Goal: Task Accomplishment & Management: Manage account settings

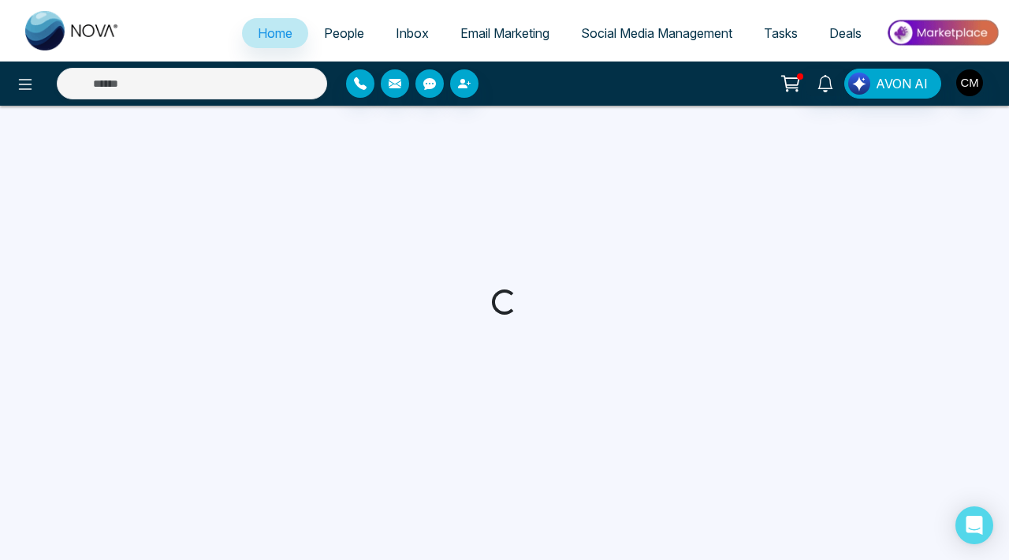
select select "*"
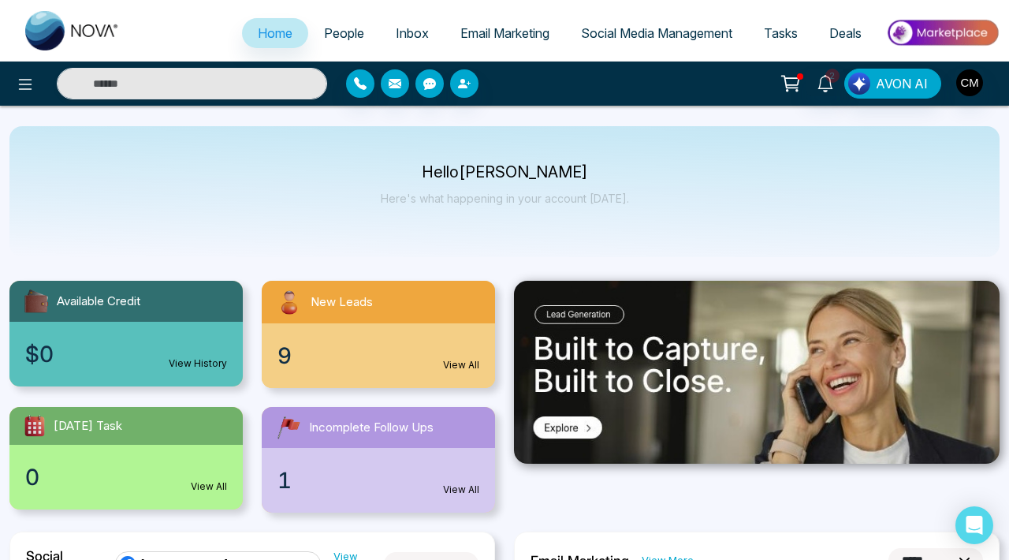
click at [311, 322] on div "New Leads" at bounding box center [378, 302] width 233 height 43
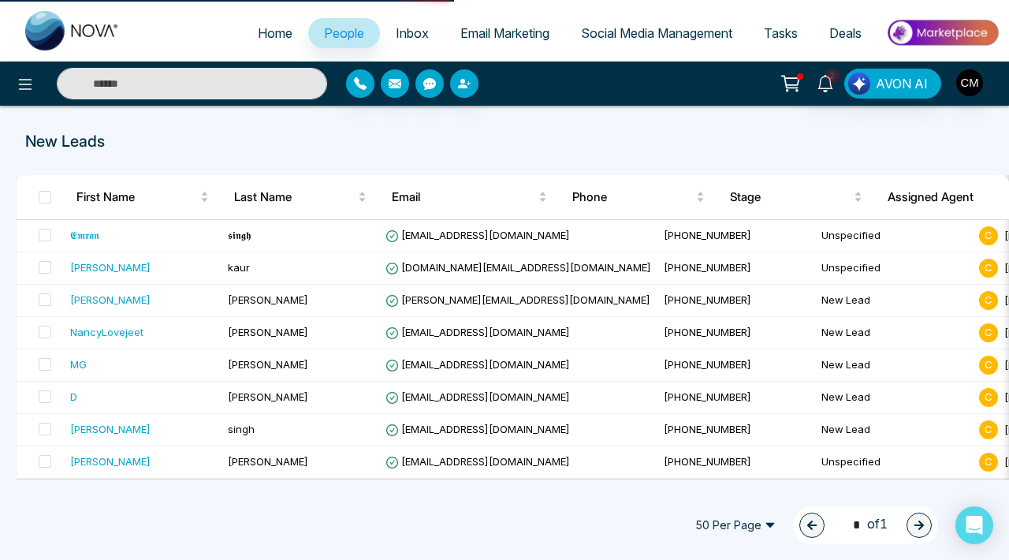
select select "*"
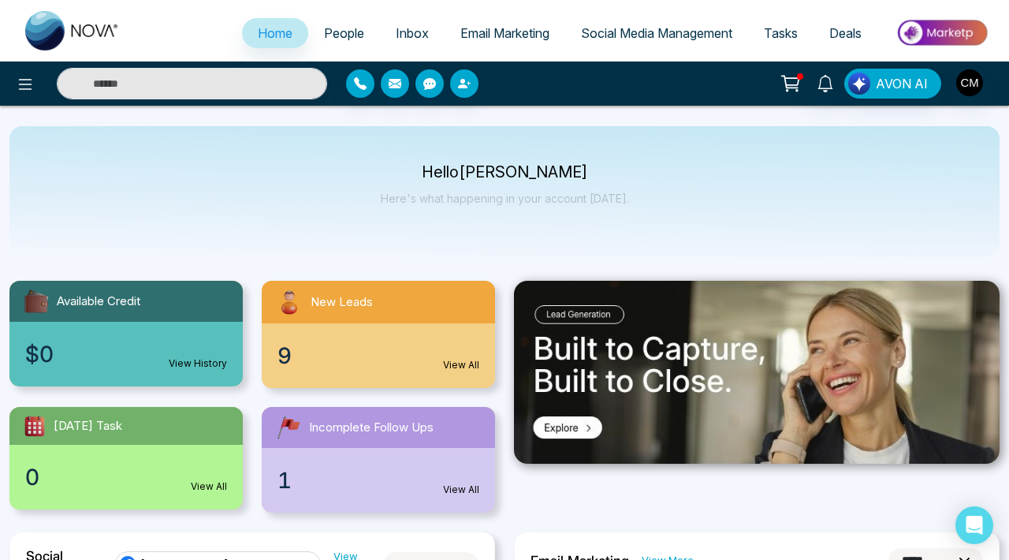
click at [306, 471] on div "1 View All" at bounding box center [378, 480] width 233 height 65
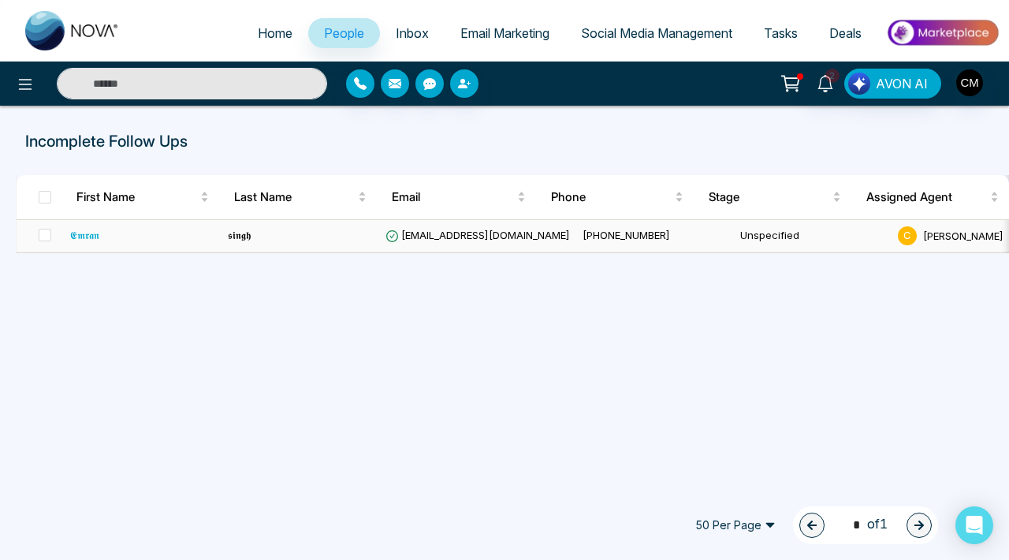
click at [162, 238] on div "𝕰𝖒𝖗𝖆𝖓" at bounding box center [142, 235] width 145 height 16
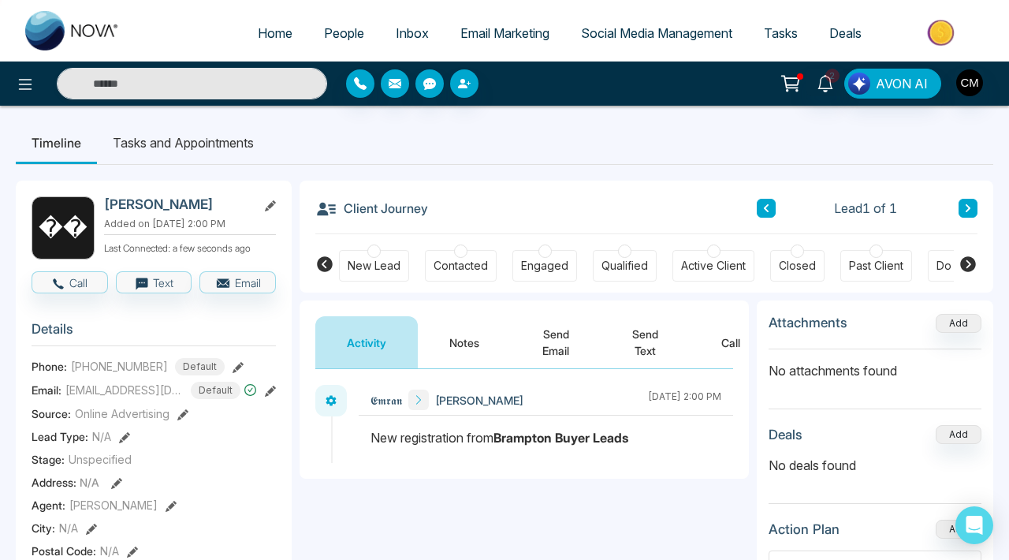
click at [377, 256] on div at bounding box center [373, 250] width 13 height 13
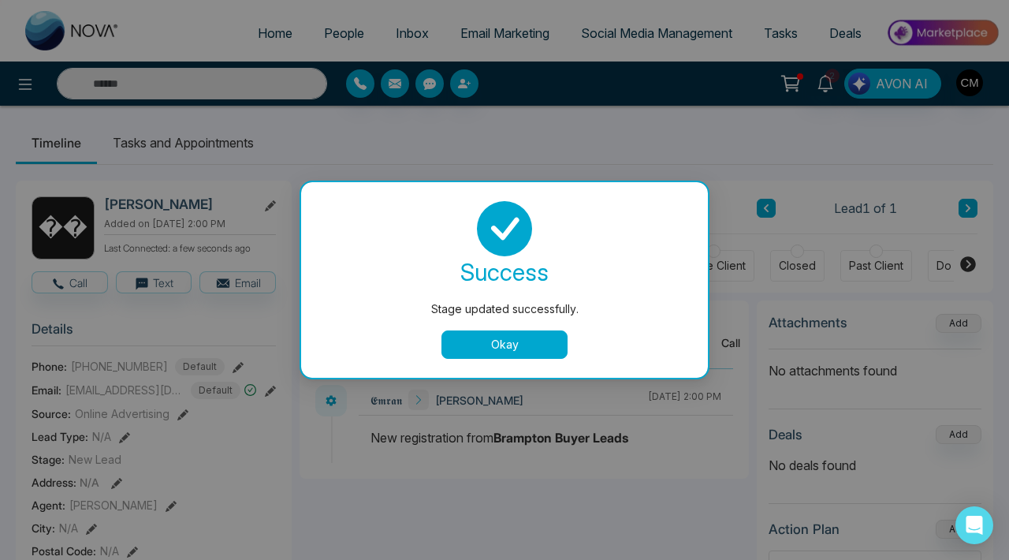
click at [487, 337] on button "Okay" at bounding box center [504, 344] width 126 height 28
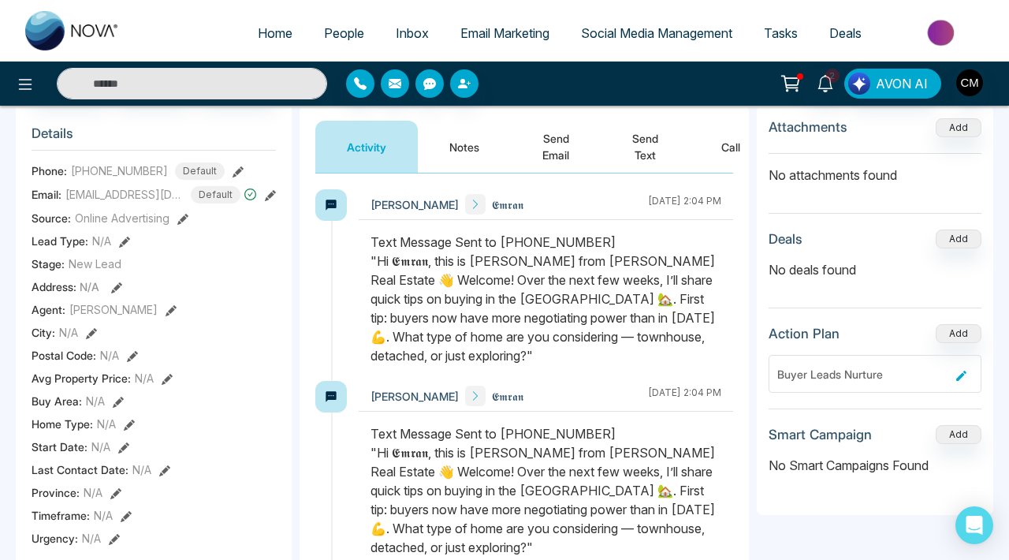
scroll to position [185, 0]
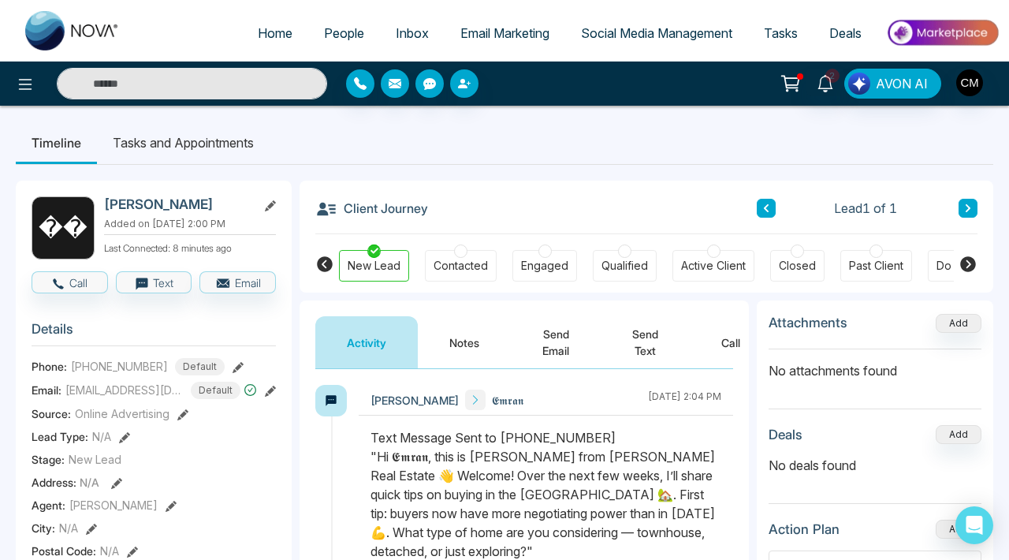
click at [329, 22] on link "People" at bounding box center [344, 33] width 72 height 30
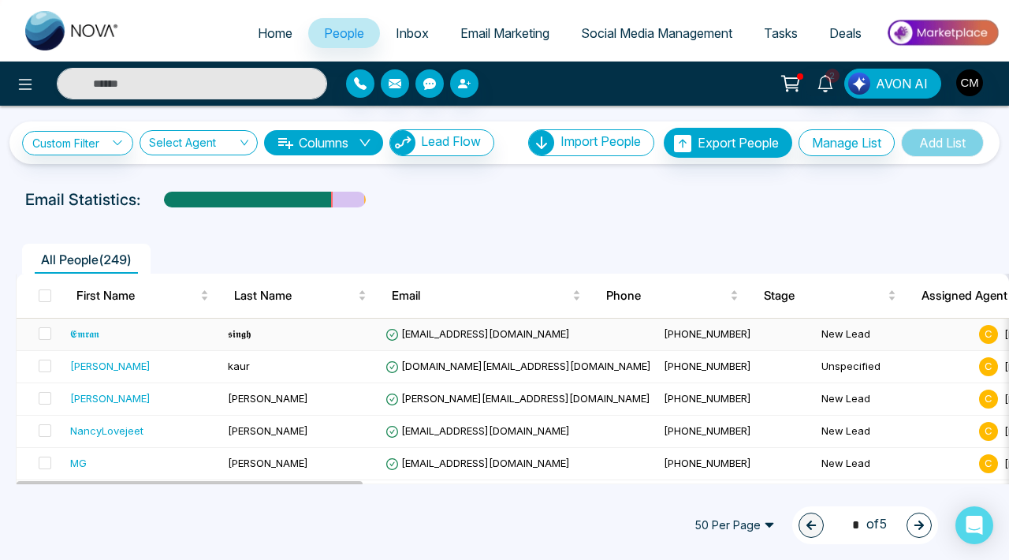
click at [118, 338] on div "𝕰𝖒𝖗𝖆𝖓" at bounding box center [142, 334] width 145 height 16
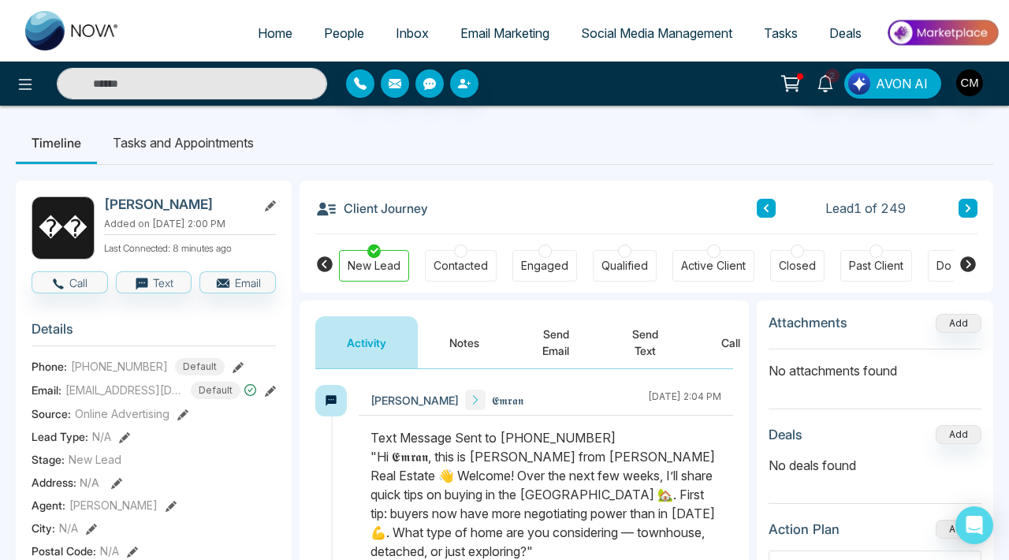
click at [959, 205] on button at bounding box center [968, 208] width 19 height 19
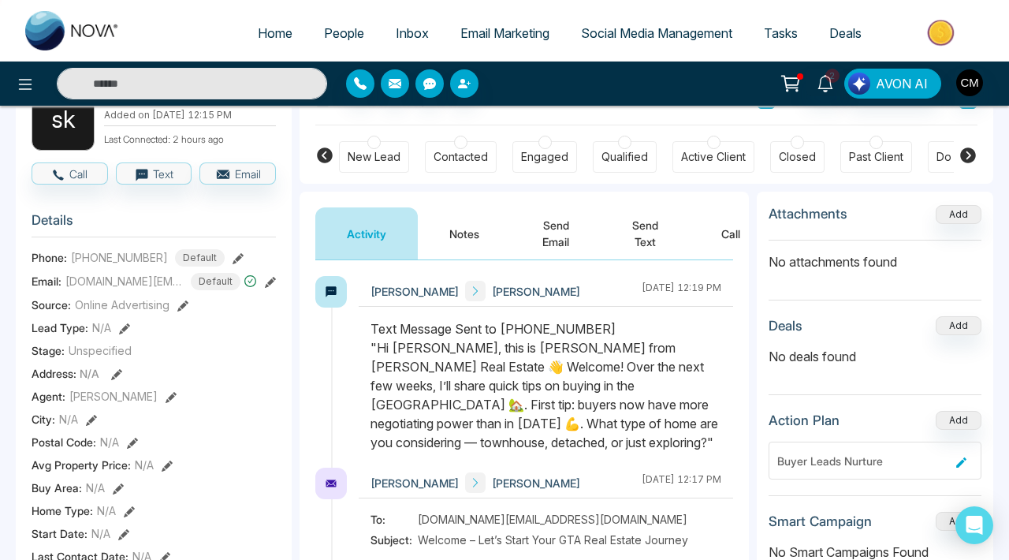
scroll to position [9, 0]
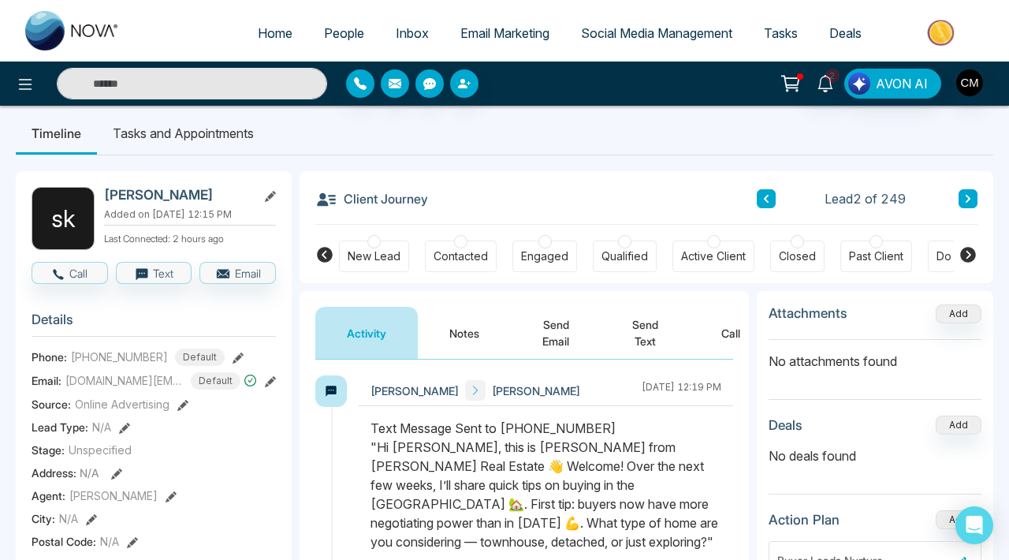
click at [973, 189] on button at bounding box center [968, 198] width 19 height 19
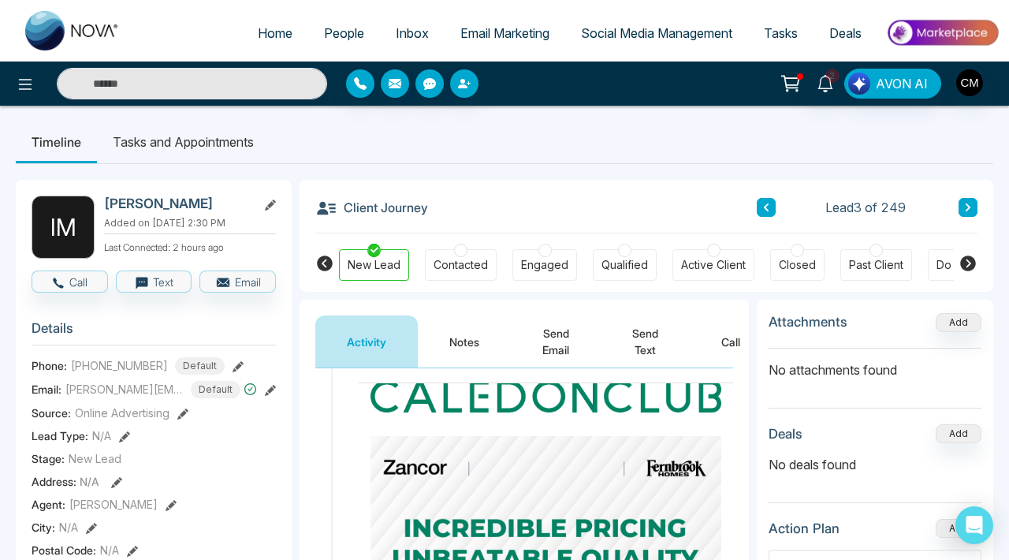
scroll to position [26, 0]
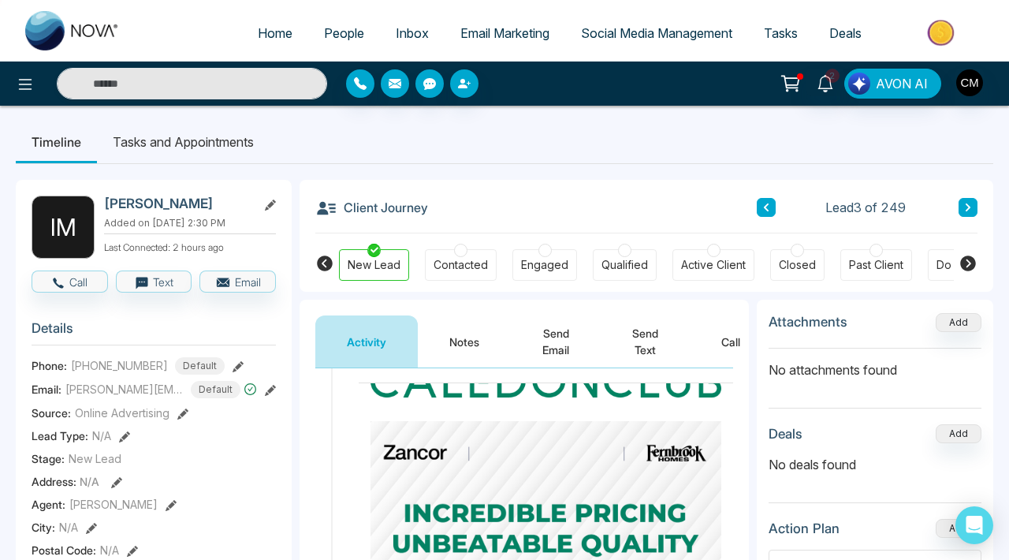
click at [973, 209] on button at bounding box center [968, 207] width 19 height 19
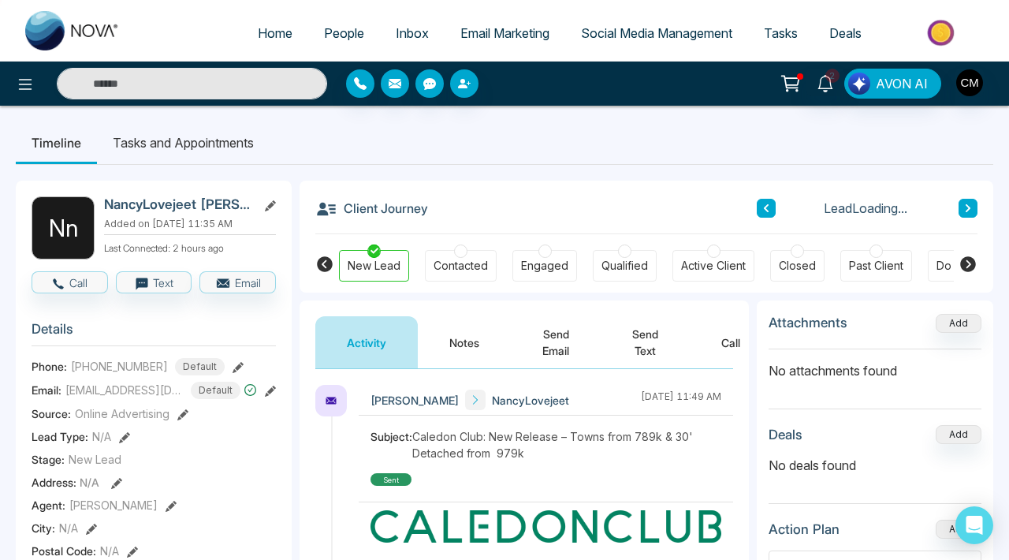
scroll to position [18, 0]
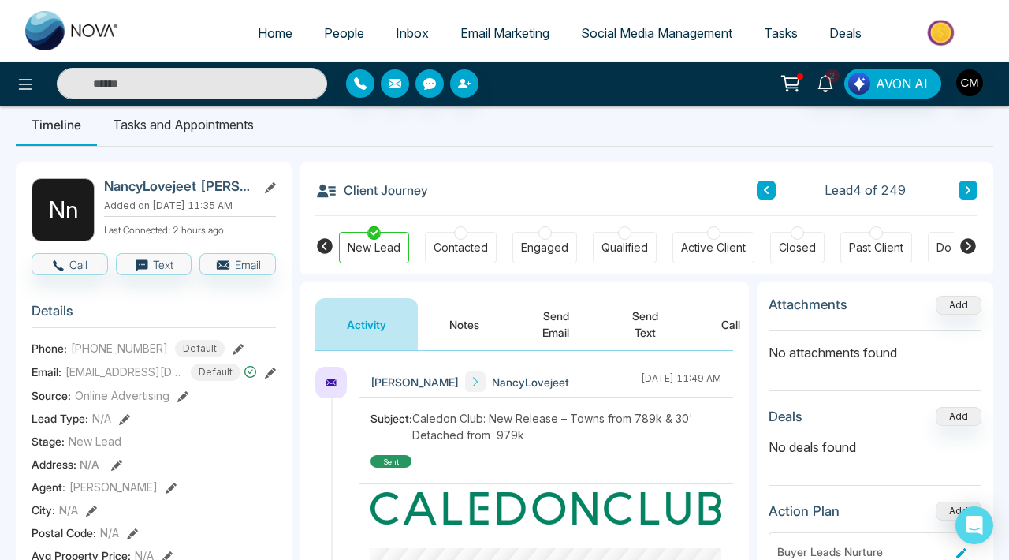
click at [481, 35] on span "Email Marketing" at bounding box center [504, 33] width 89 height 16
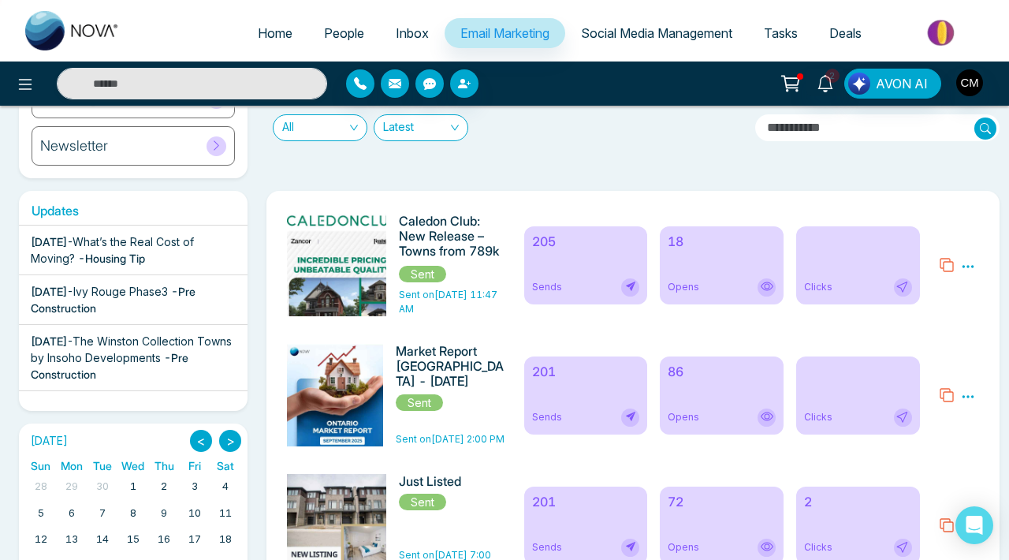
scroll to position [192, 0]
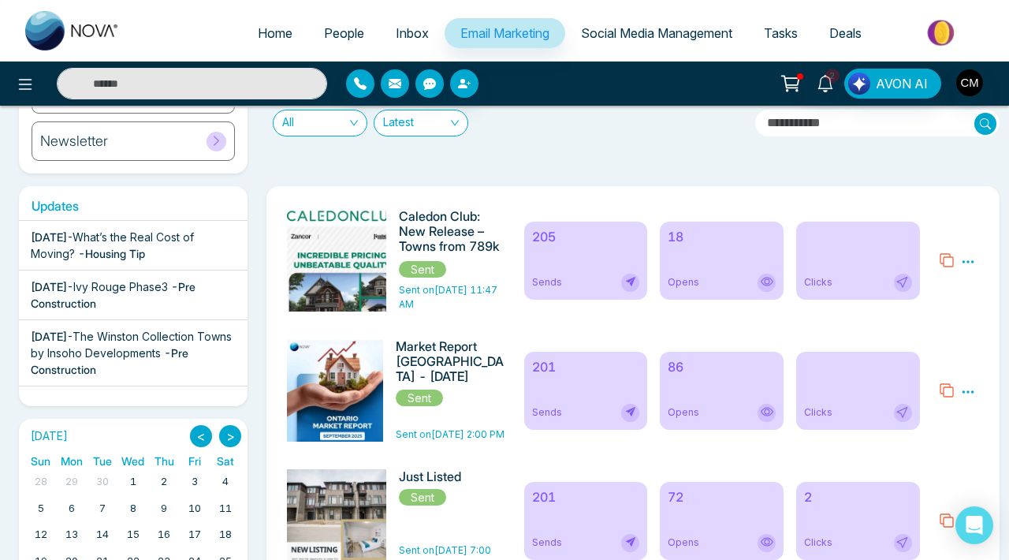
click at [958, 259] on div "Preview Analytics Delete" at bounding box center [958, 260] width 59 height 102
click at [969, 261] on icon at bounding box center [968, 262] width 14 height 14
click at [936, 315] on li "Analytics" at bounding box center [940, 311] width 46 height 23
click at [973, 259] on icon at bounding box center [968, 262] width 14 height 14
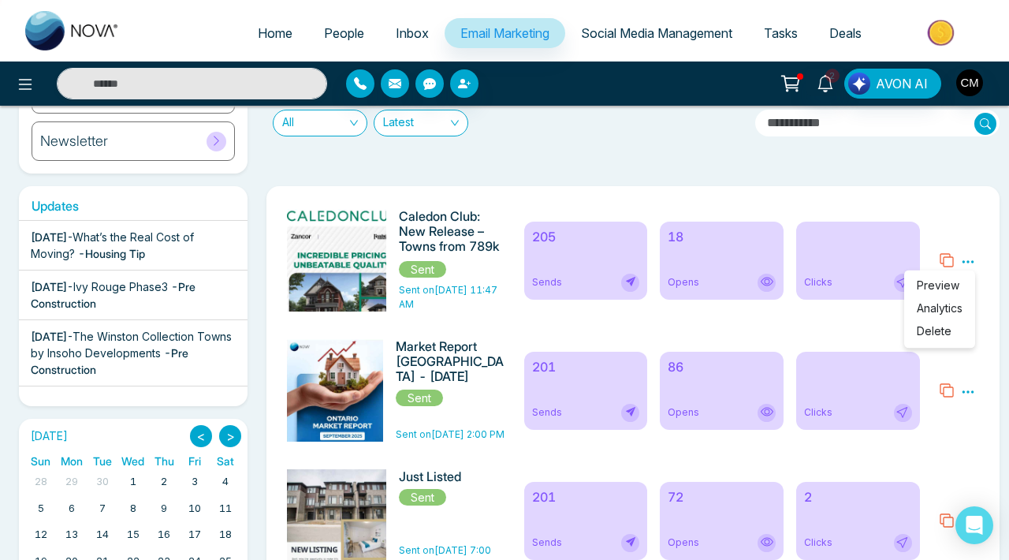
click at [932, 307] on link "Analytics" at bounding box center [940, 307] width 46 height 13
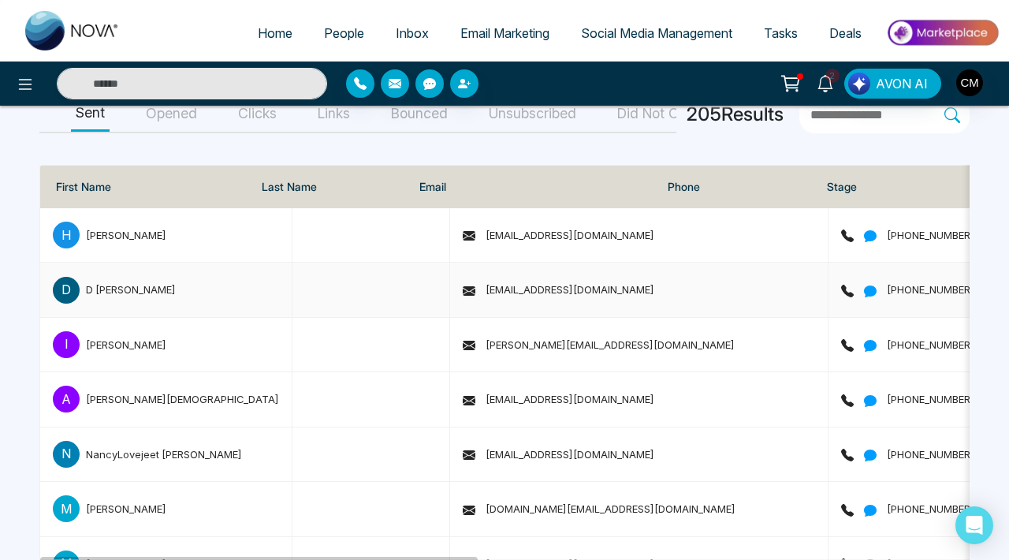
scroll to position [296, 0]
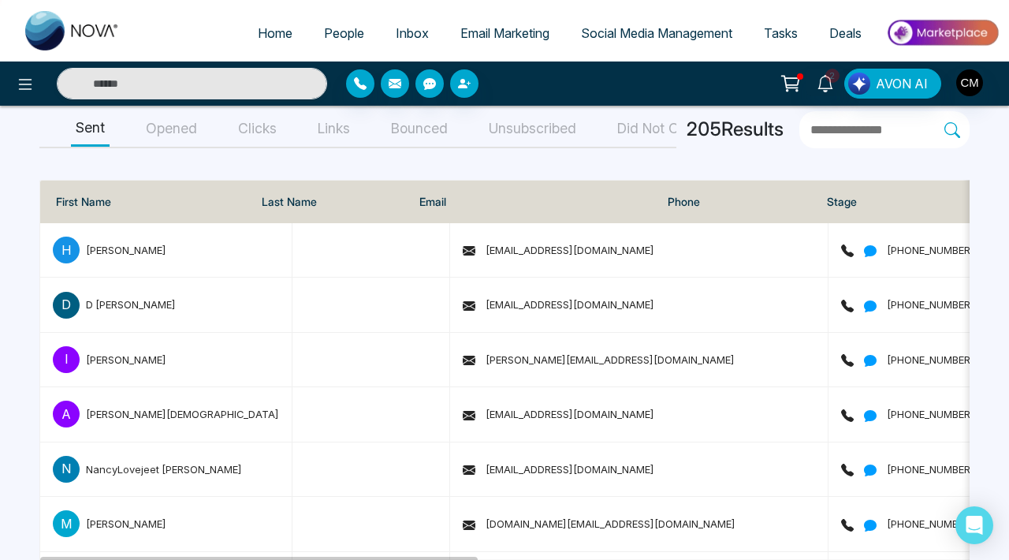
click at [169, 139] on button "Opened" at bounding box center [171, 128] width 61 height 35
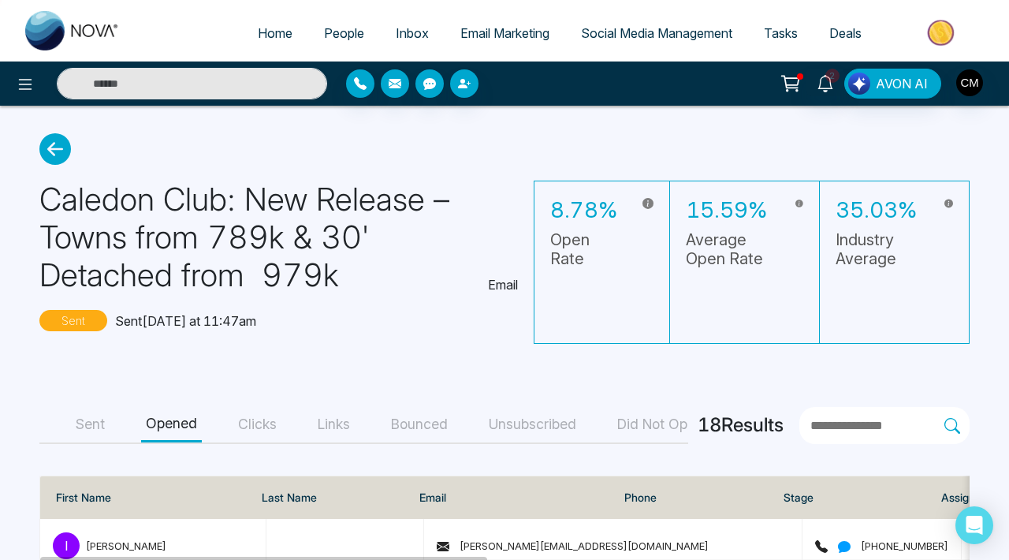
scroll to position [0, 0]
click at [490, 423] on button "Unsubscribed" at bounding box center [532, 424] width 97 height 35
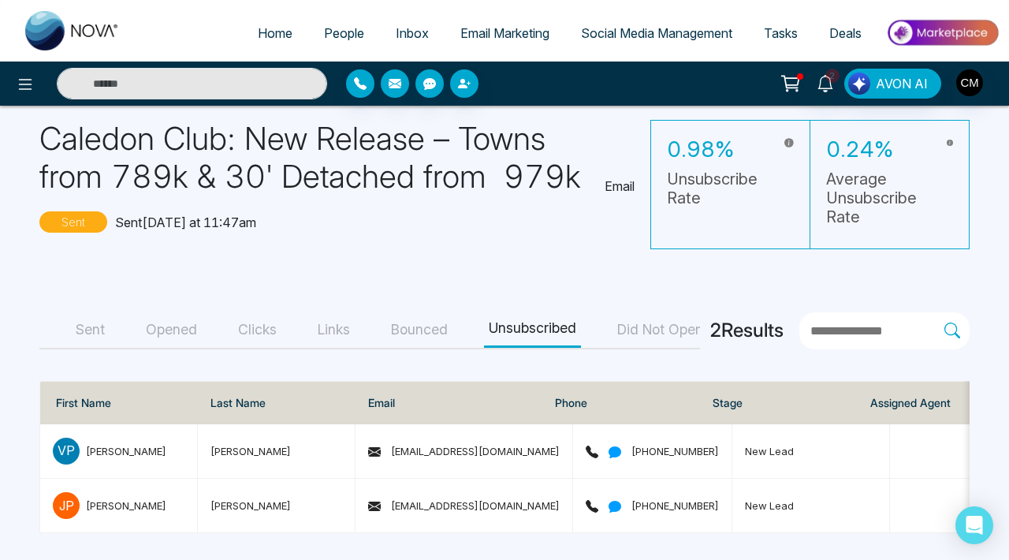
scroll to position [60, 0]
click at [69, 23] on img at bounding box center [72, 30] width 95 height 39
select select "*"
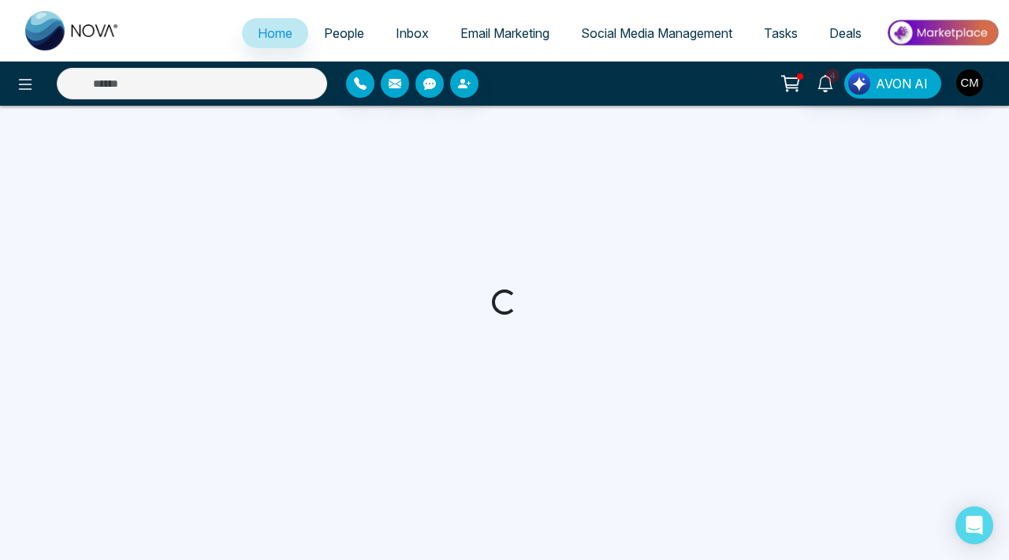
select select "*"
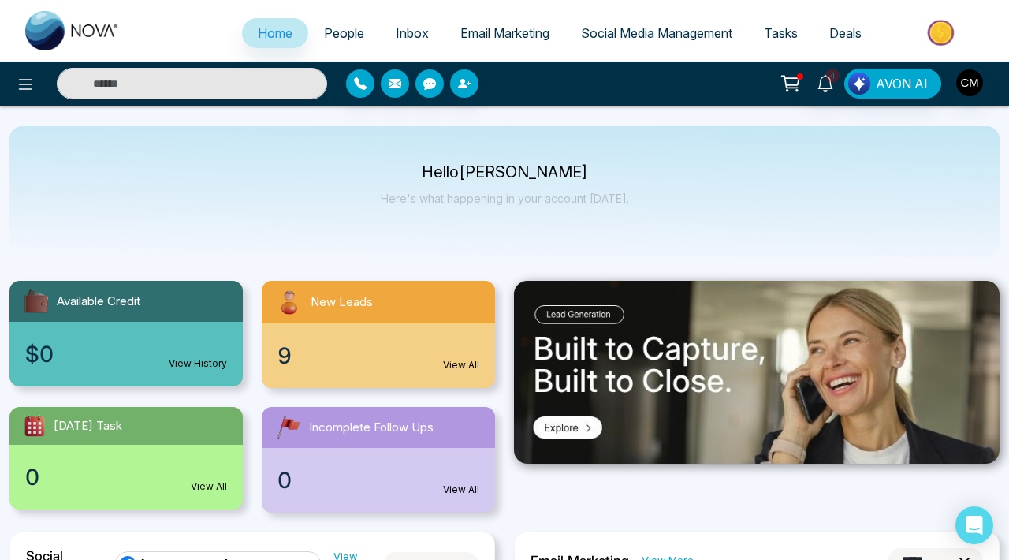
click at [349, 30] on span "People" at bounding box center [344, 33] width 40 height 16
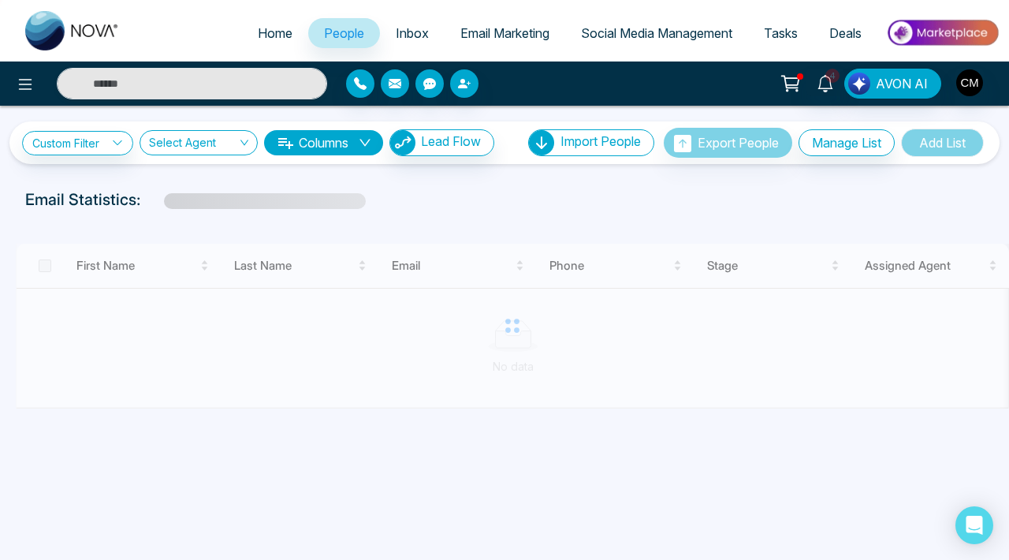
click at [403, 35] on span "Inbox" at bounding box center [412, 33] width 33 height 16
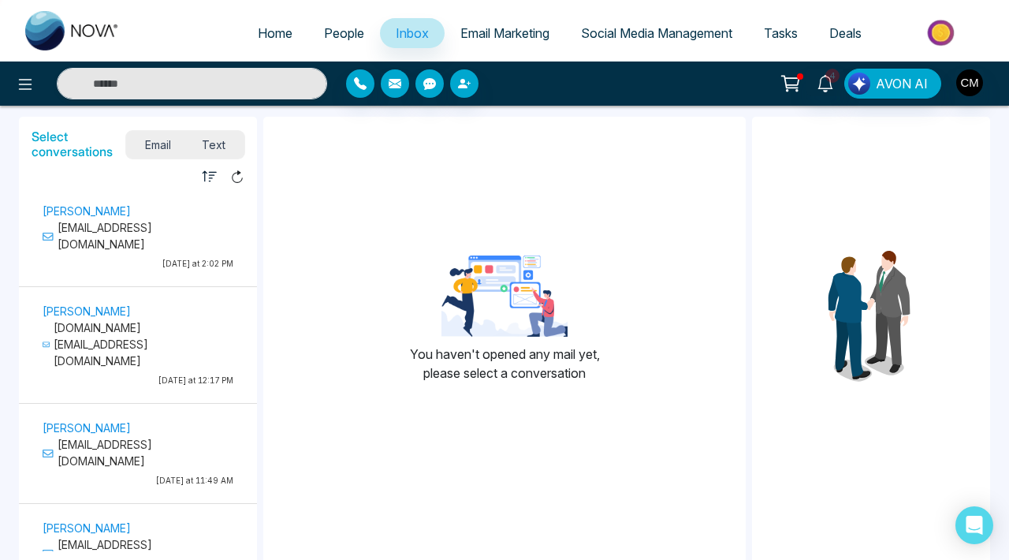
click at [209, 139] on span "Text" at bounding box center [214, 144] width 55 height 21
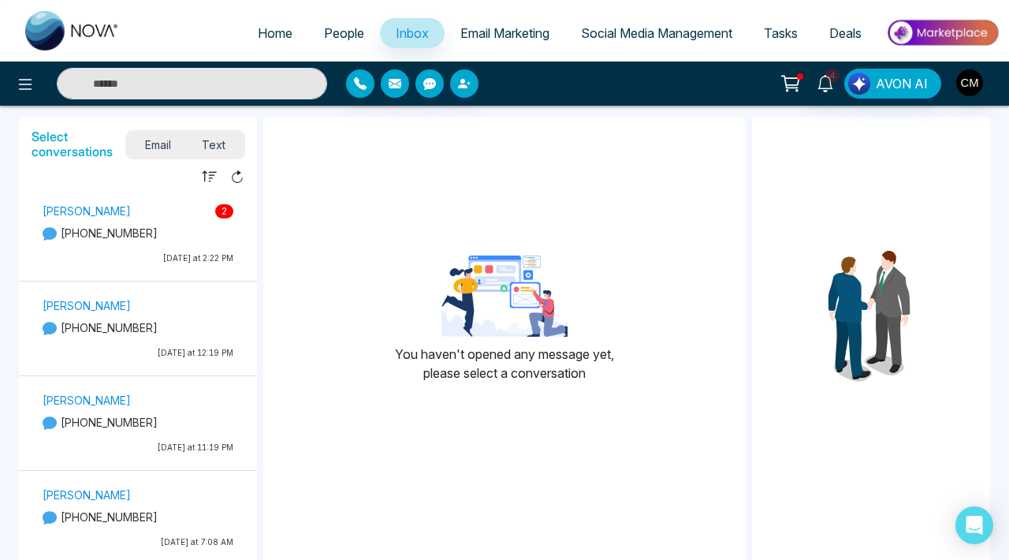
click at [171, 228] on p "[PHONE_NUMBER]" at bounding box center [138, 233] width 191 height 17
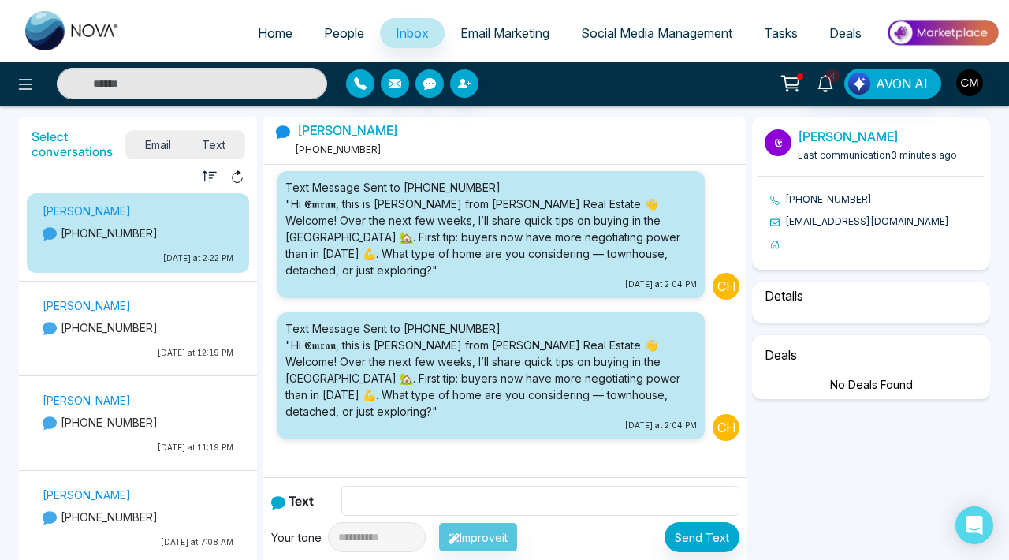
scroll to position [166, 0]
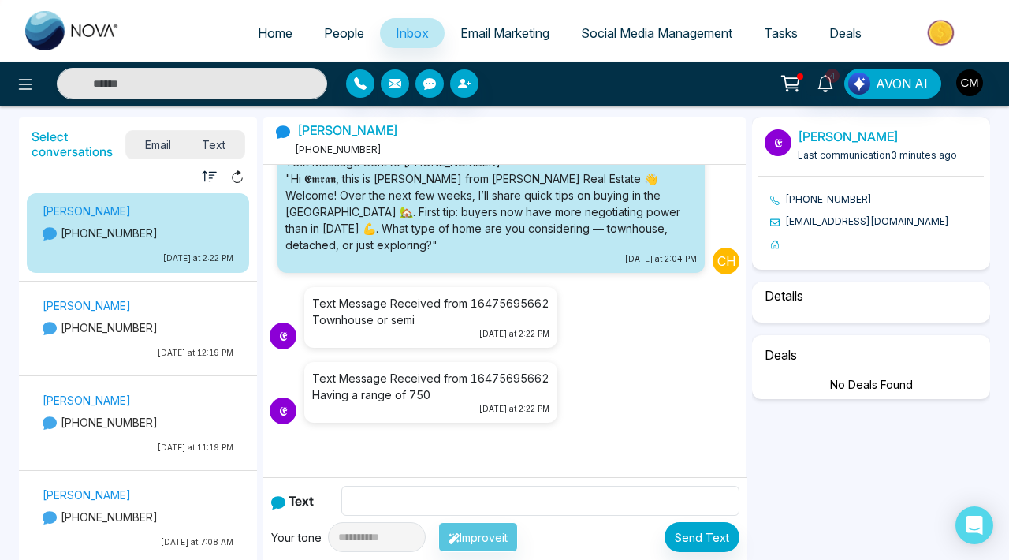
select select "****"
select select "**********"
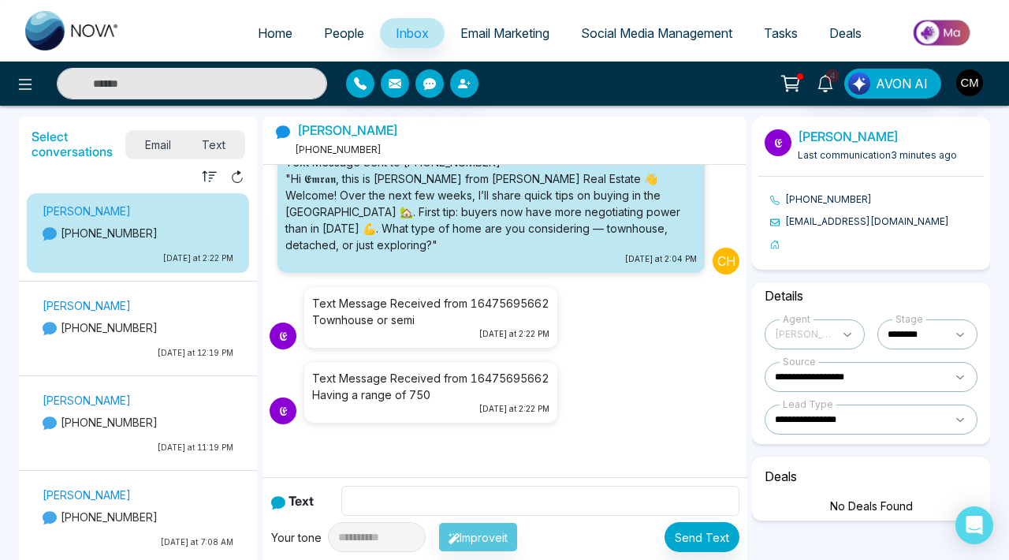
click at [199, 323] on p "[PHONE_NUMBER]" at bounding box center [138, 327] width 191 height 17
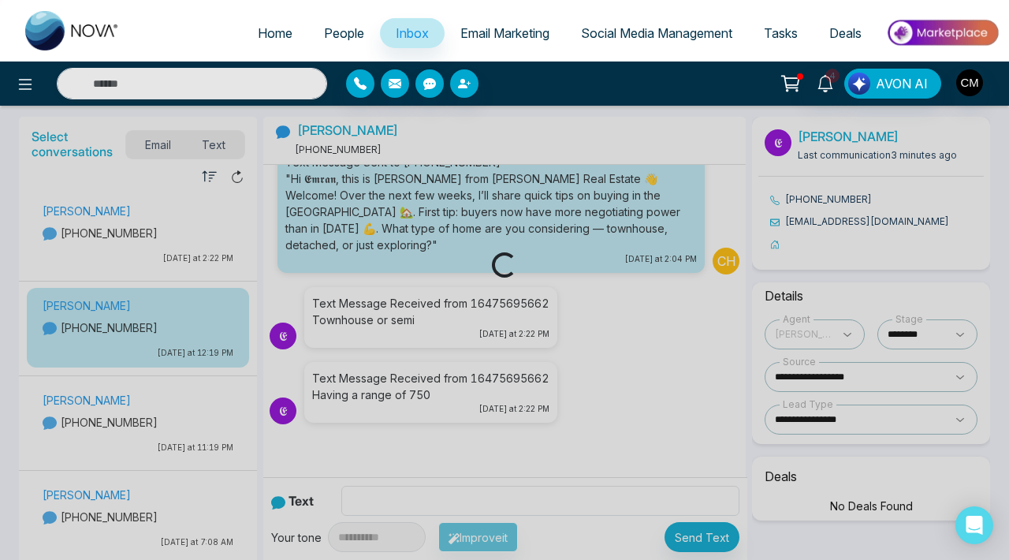
scroll to position [0, 0]
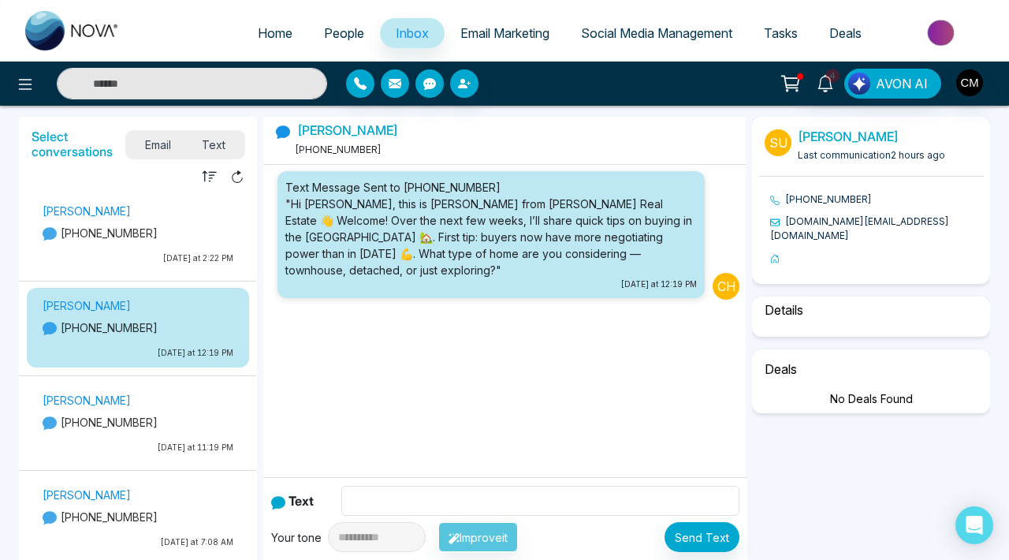
select select "*"
select select "**********"
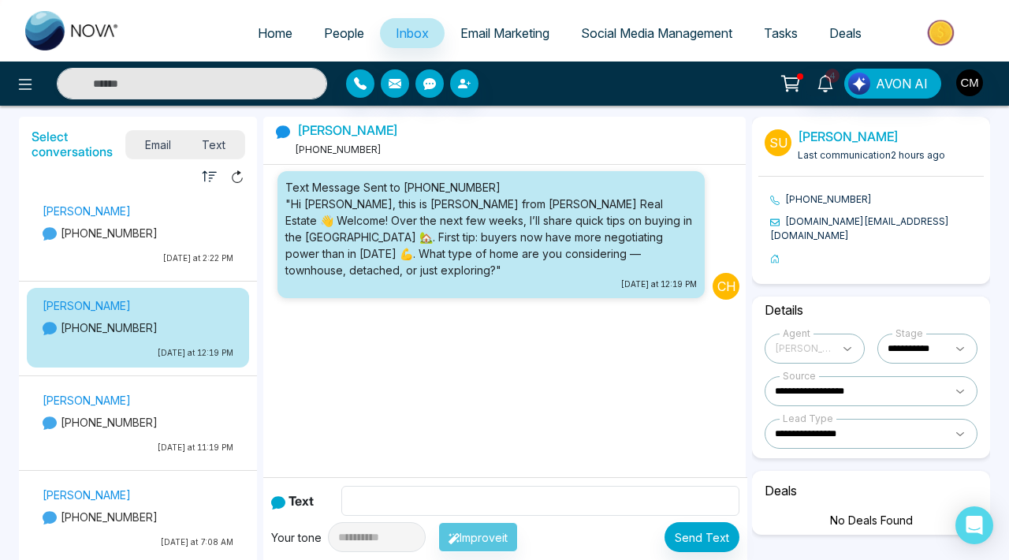
click at [107, 447] on p "[DATE] at 11:19 PM" at bounding box center [138, 447] width 191 height 12
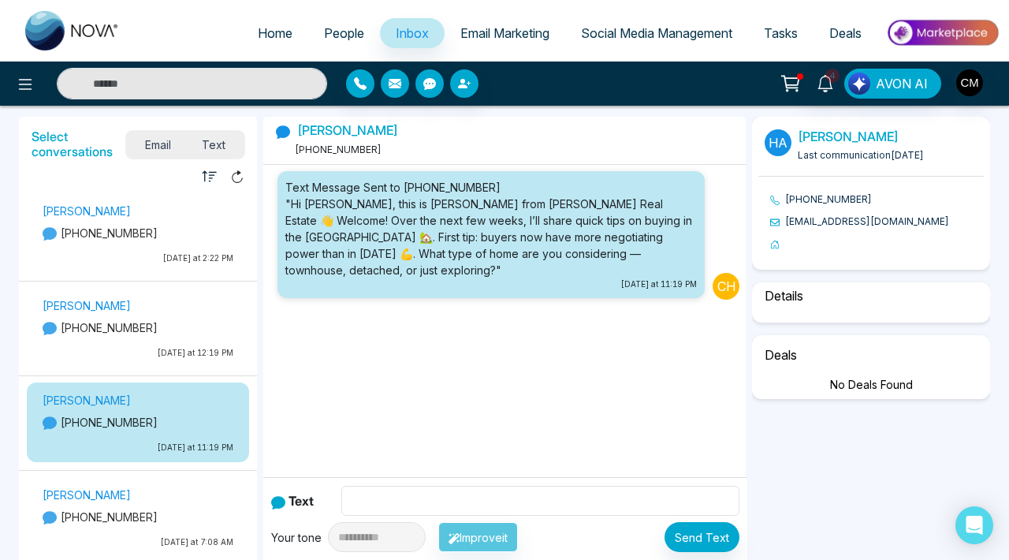
select select "****"
select select "**********"
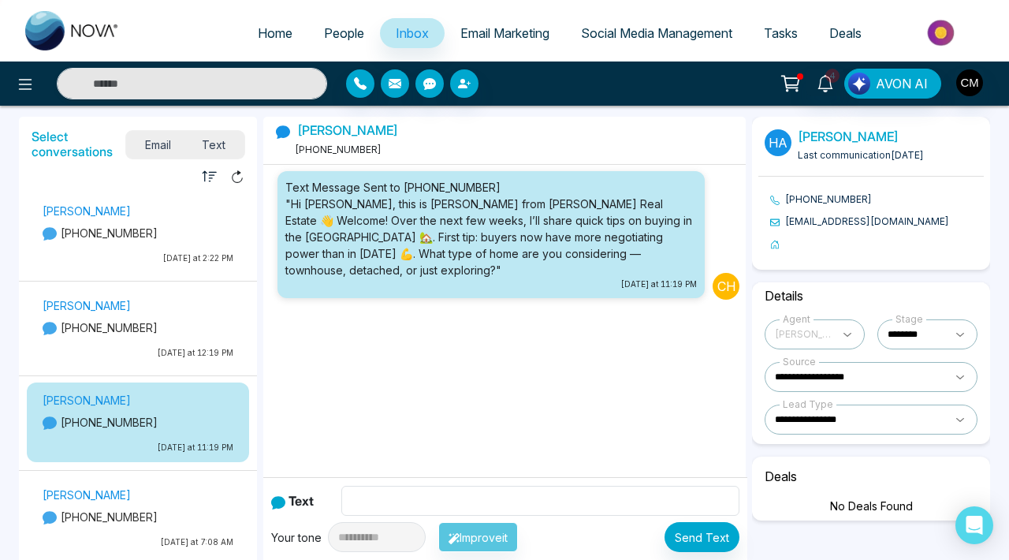
click at [79, 516] on p "[PHONE_NUMBER]" at bounding box center [138, 516] width 191 height 17
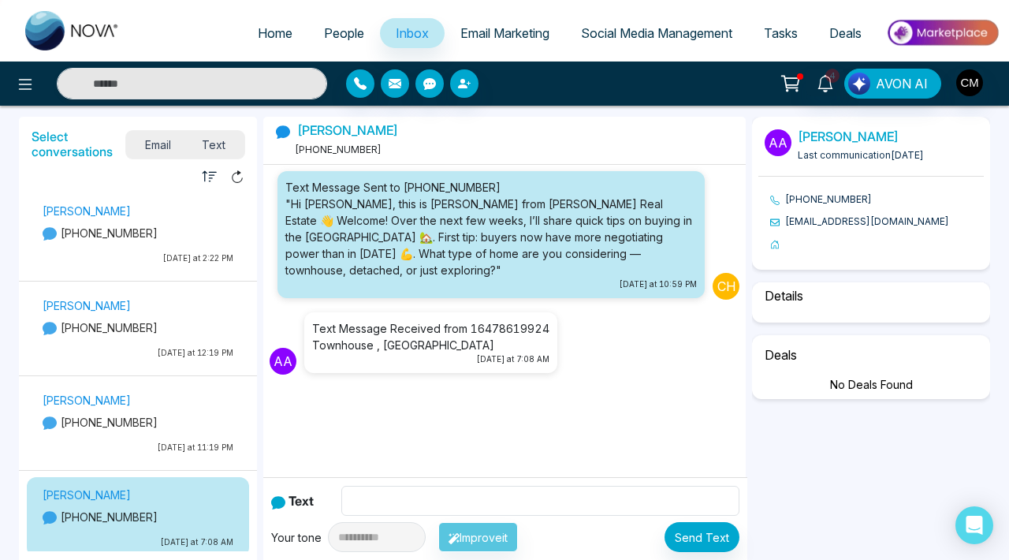
select select "*"
select select "**********"
